Goal: Task Accomplishment & Management: Complete application form

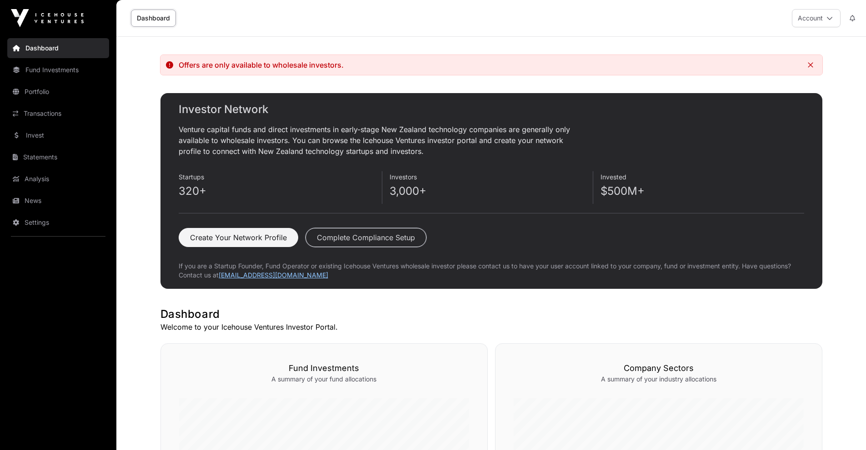
click at [339, 234] on button "Complete Compliance Setup" at bounding box center [365, 237] width 121 height 19
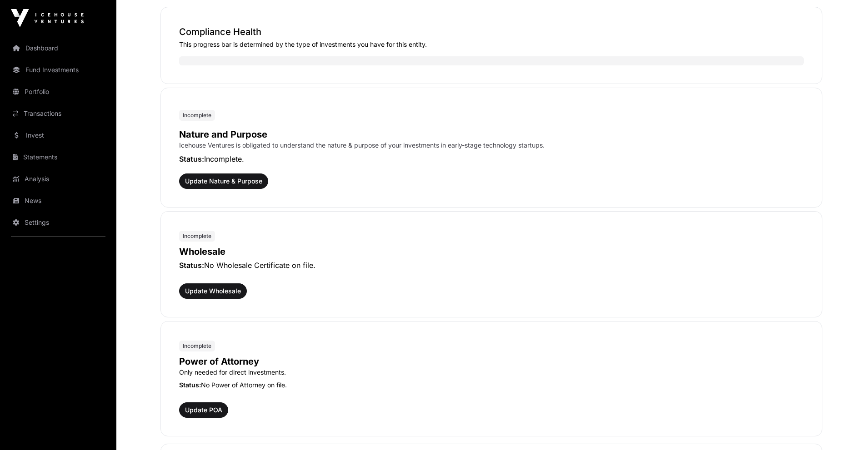
scroll to position [227, 0]
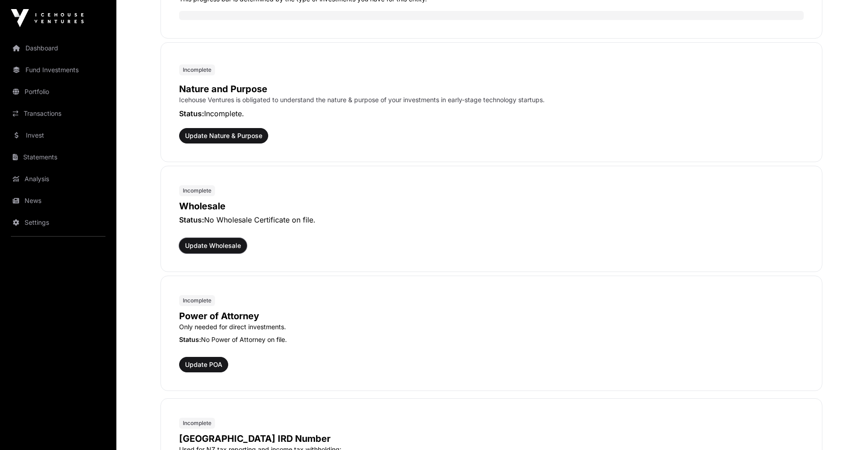
click at [220, 244] on span "Update Wholesale" at bounding box center [213, 245] width 56 height 9
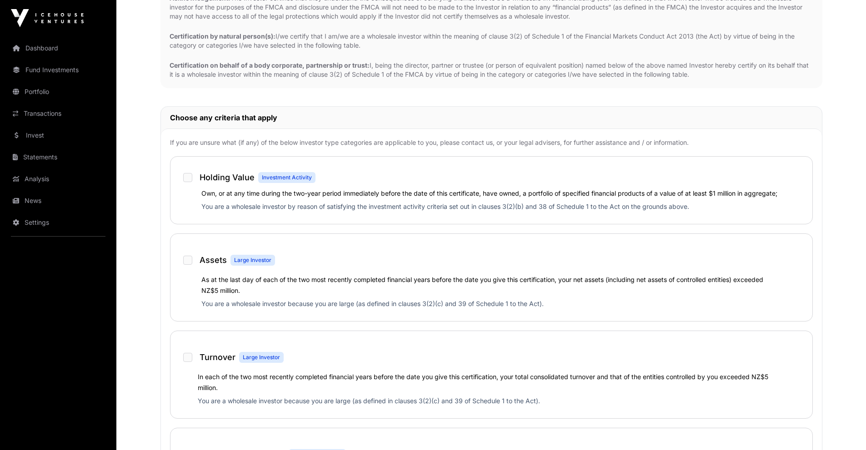
scroll to position [273, 0]
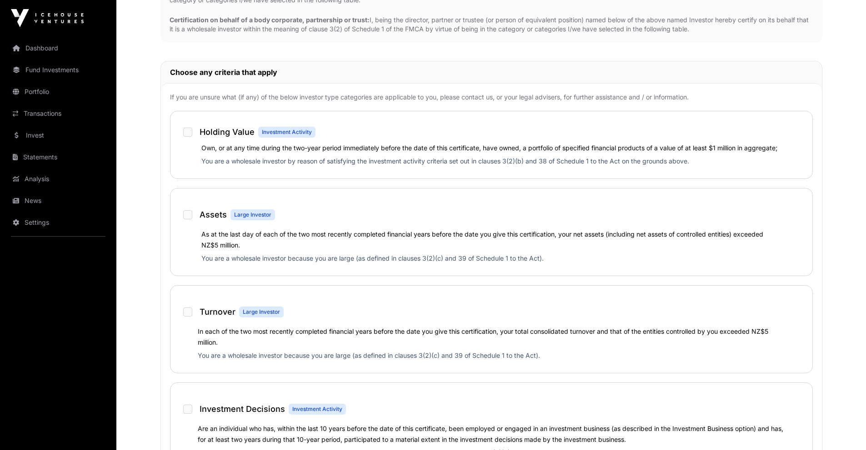
click at [182, 210] on div "Assets Large Investor" at bounding box center [490, 211] width 623 height 27
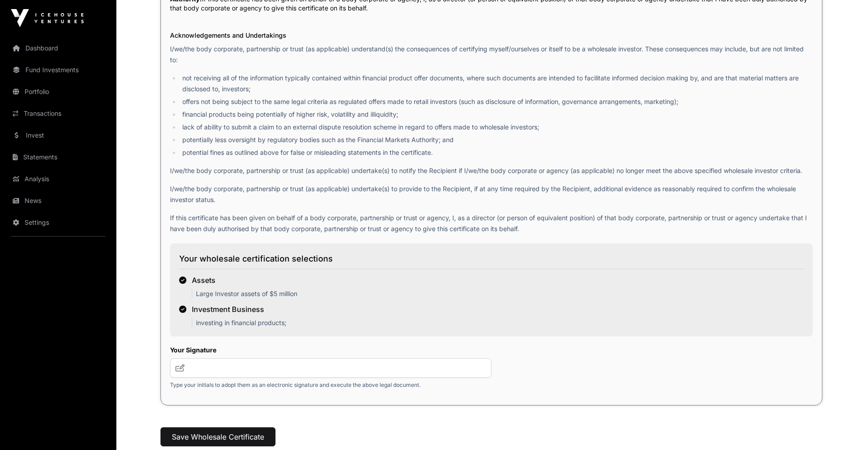
scroll to position [1045, 0]
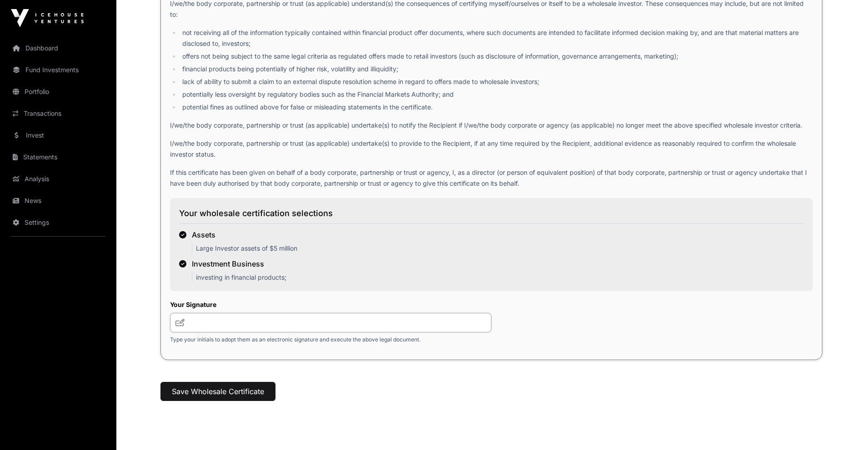
click at [207, 325] on input "text" at bounding box center [330, 323] width 321 height 20
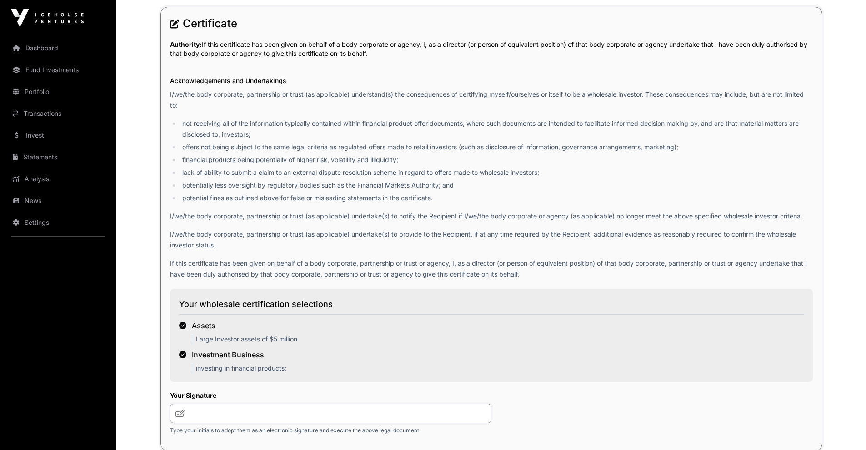
scroll to position [1000, 0]
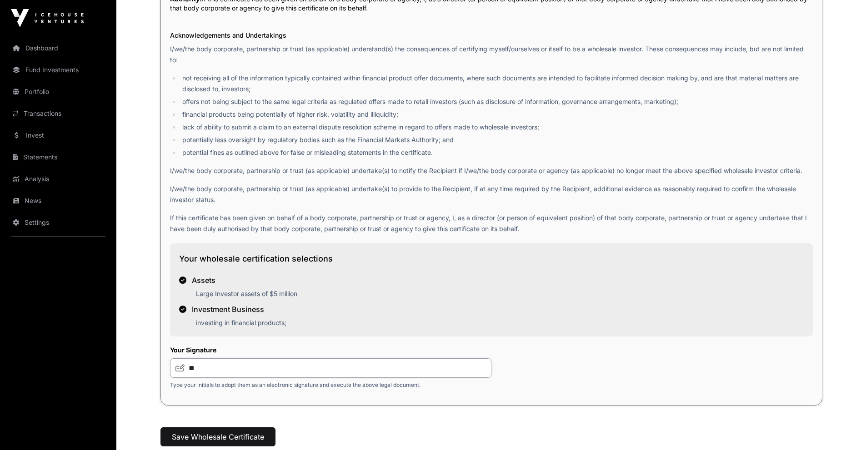
type input "**"
click at [335, 338] on div "Your wholesale certification selections Assets Large Investor assets of $5 mill…" at bounding box center [491, 289] width 642 height 111
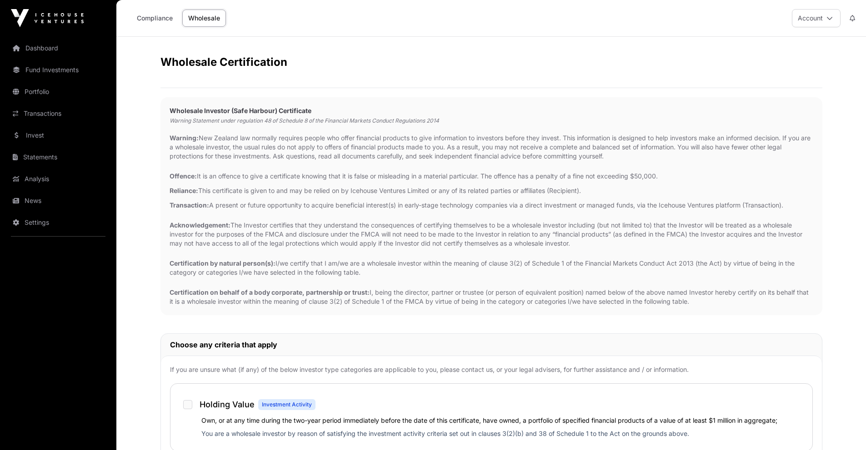
scroll to position [45, 0]
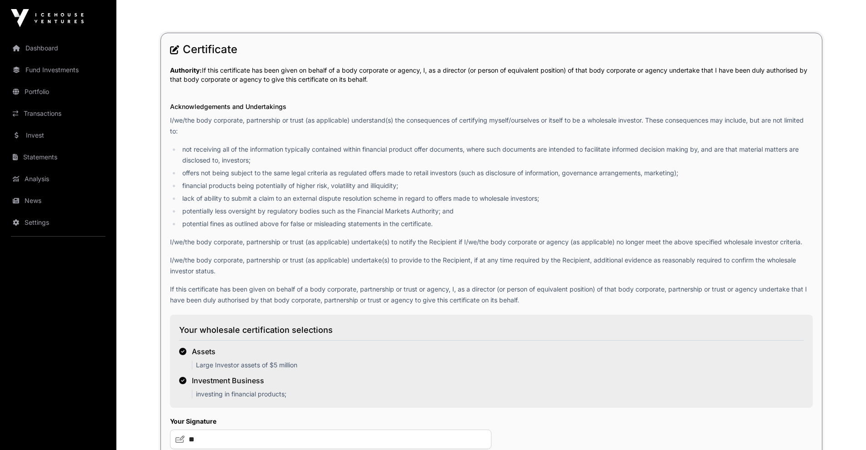
scroll to position [974, 0]
